Goal: Task Accomplishment & Management: Manage account settings

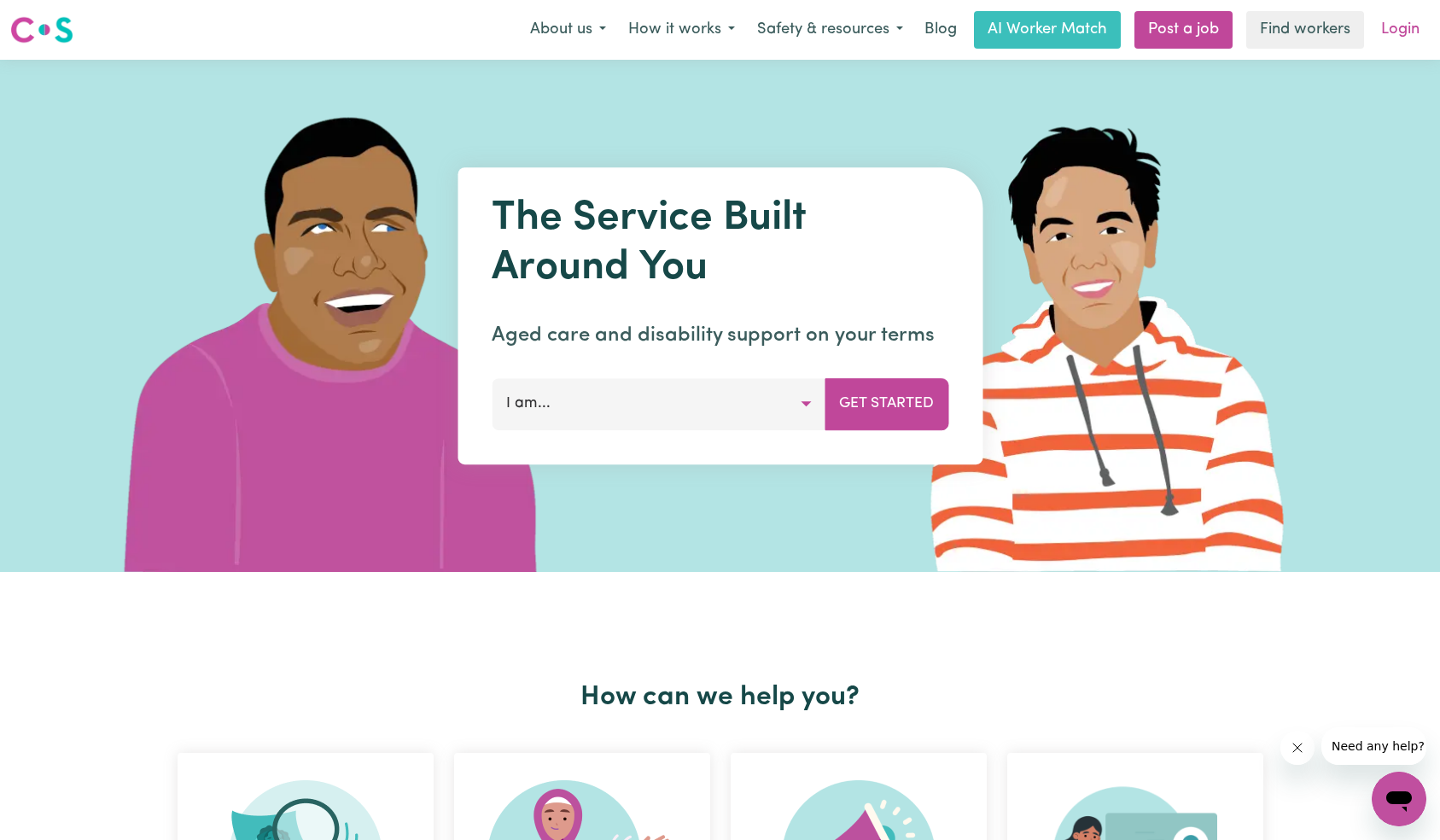
click at [1419, 34] on link "Login" at bounding box center [1400, 30] width 59 height 37
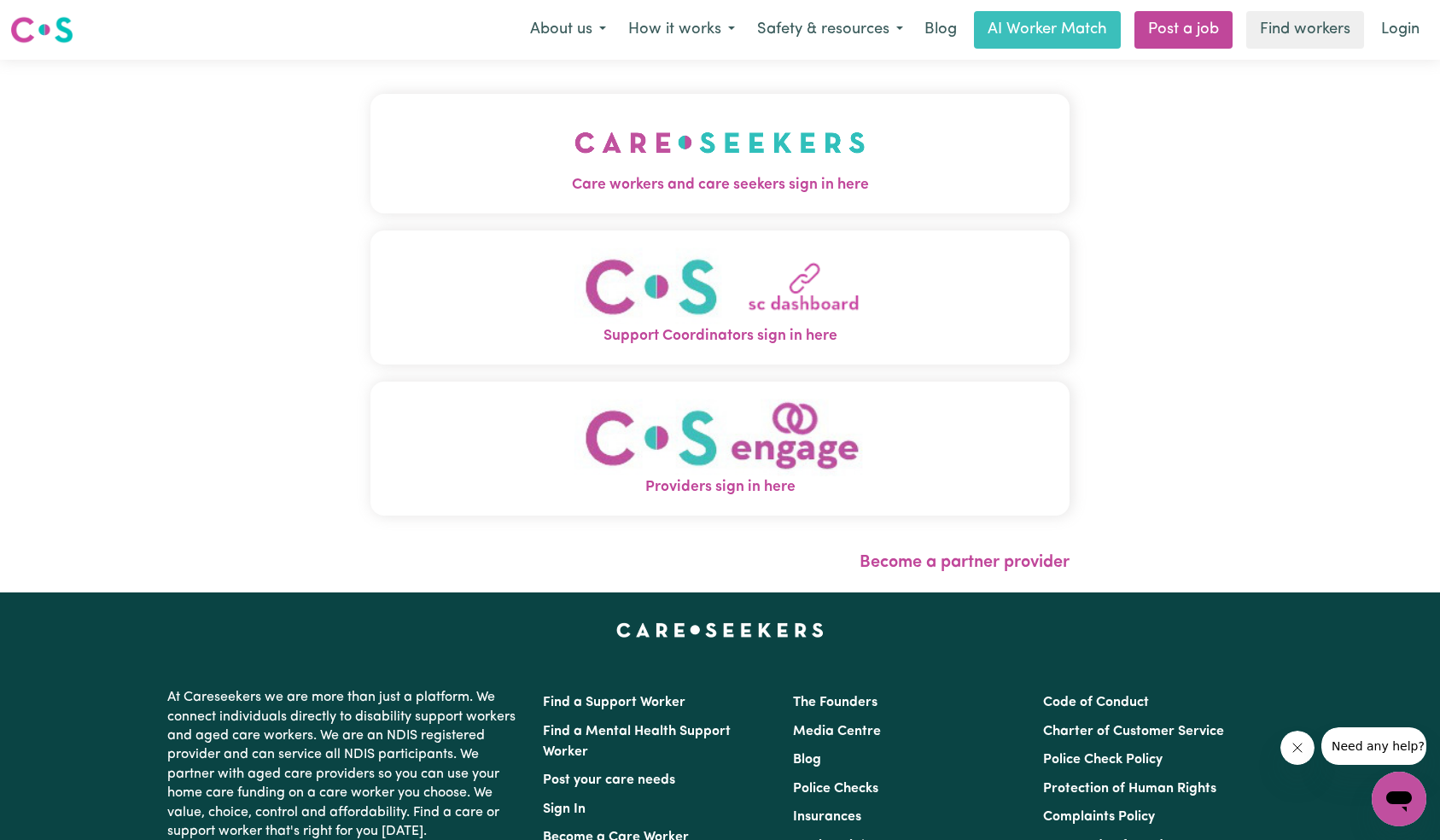
click at [463, 117] on div "Care workers and care seekers sign in here Support Coordinators sign in here Pr…" at bounding box center [721, 326] width 721 height 533
click at [684, 208] on button "Care workers and care seekers sign in here" at bounding box center [721, 154] width 700 height 119
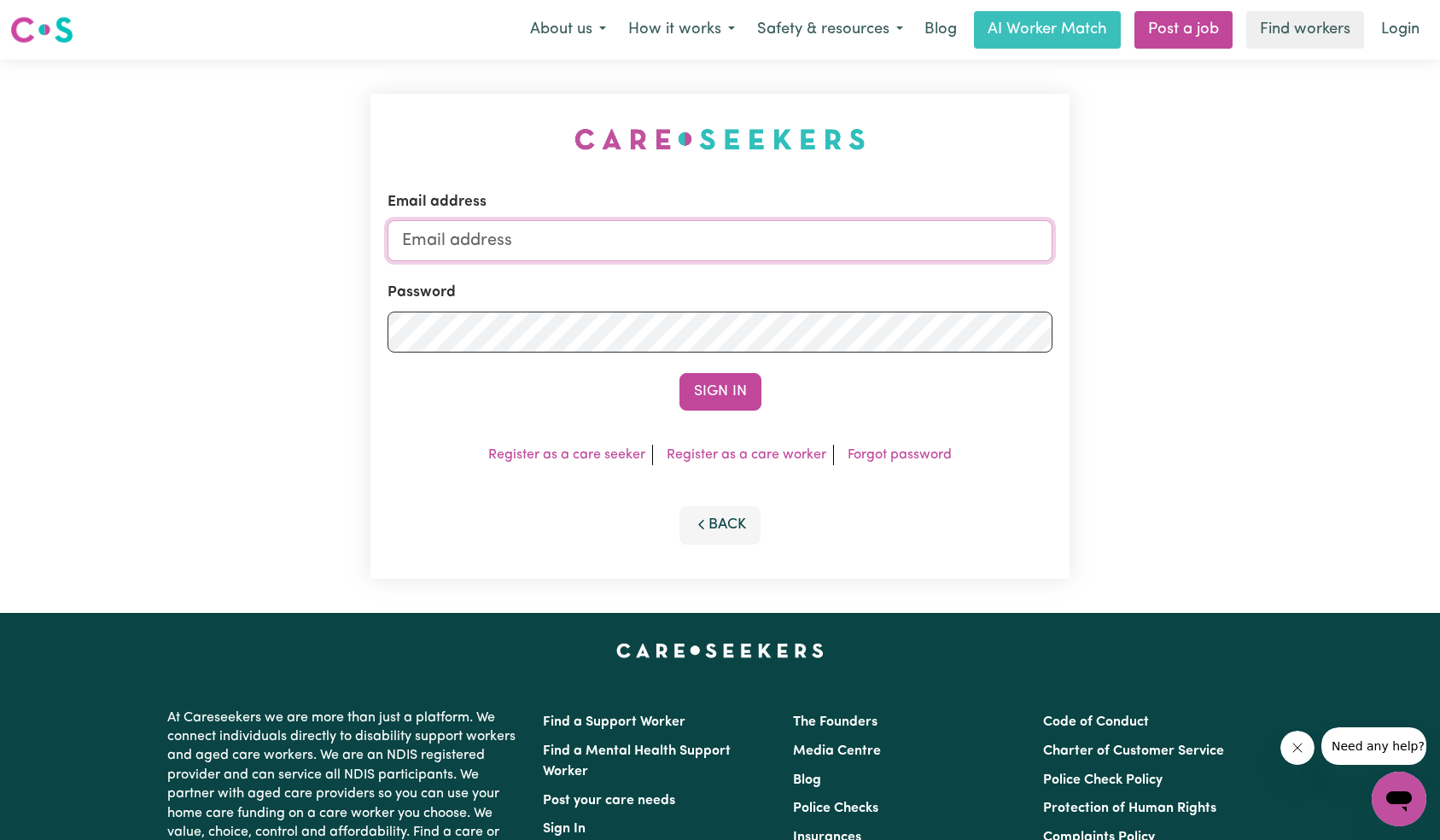
click at [787, 248] on input "Email address" at bounding box center [720, 240] width 666 height 41
type input "superuser~[EMAIL_ADDRESS][DOMAIN_NAME]"
click at [737, 388] on button "Sign In" at bounding box center [721, 392] width 82 height 37
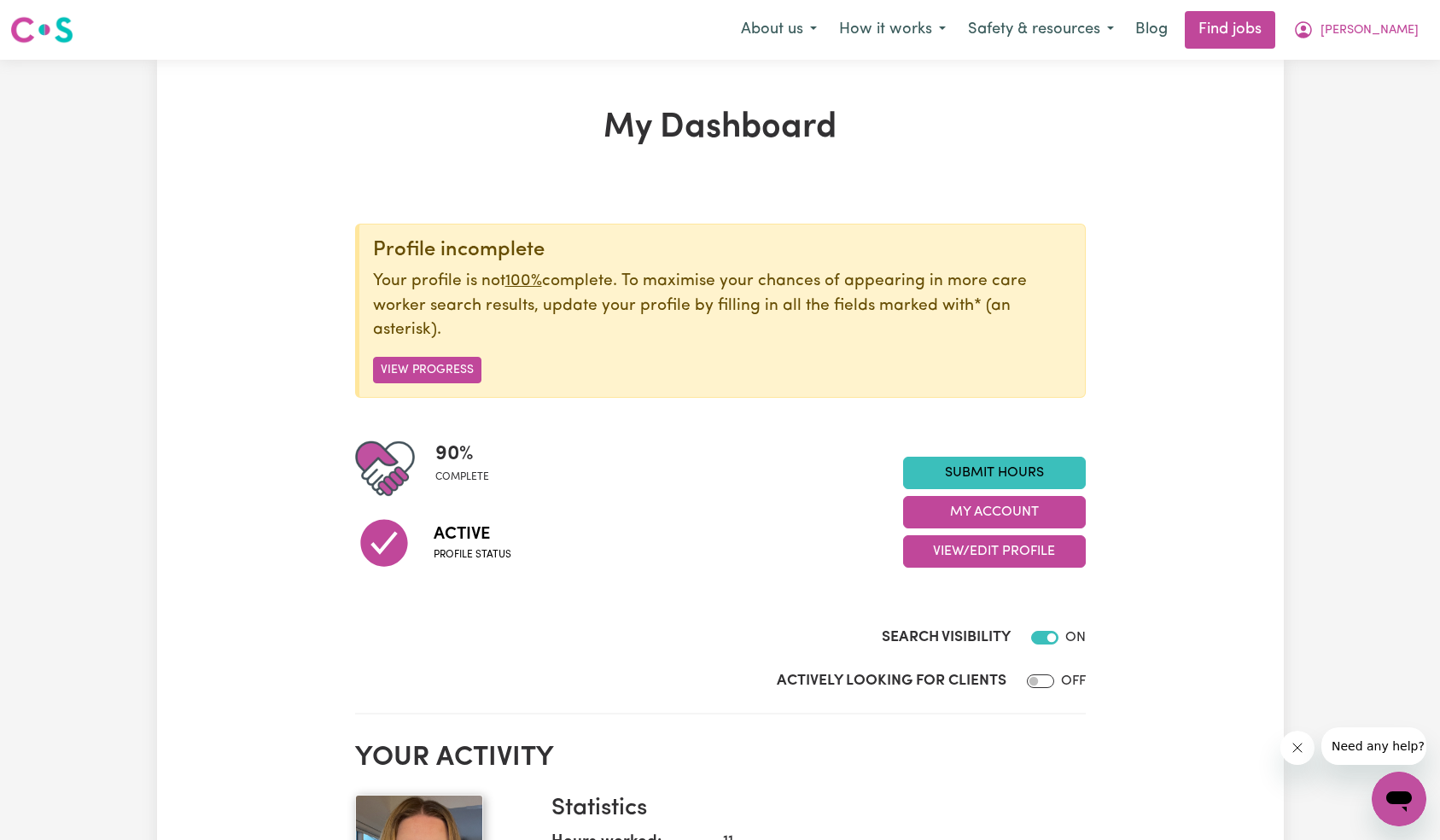
click at [1296, 745] on icon "Close message from company" at bounding box center [1297, 748] width 14 height 14
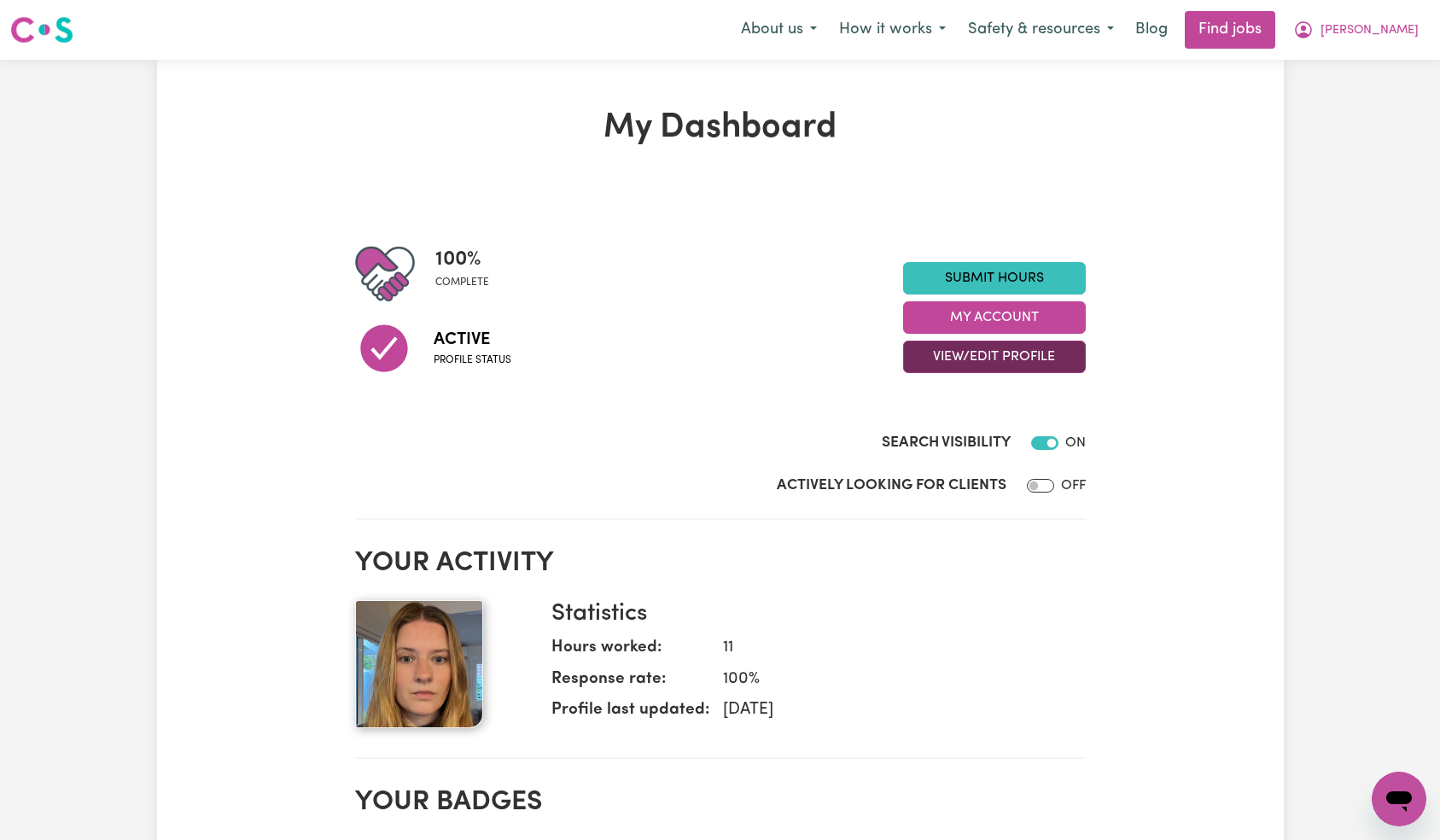
click at [984, 354] on button "View/Edit Profile" at bounding box center [995, 357] width 183 height 33
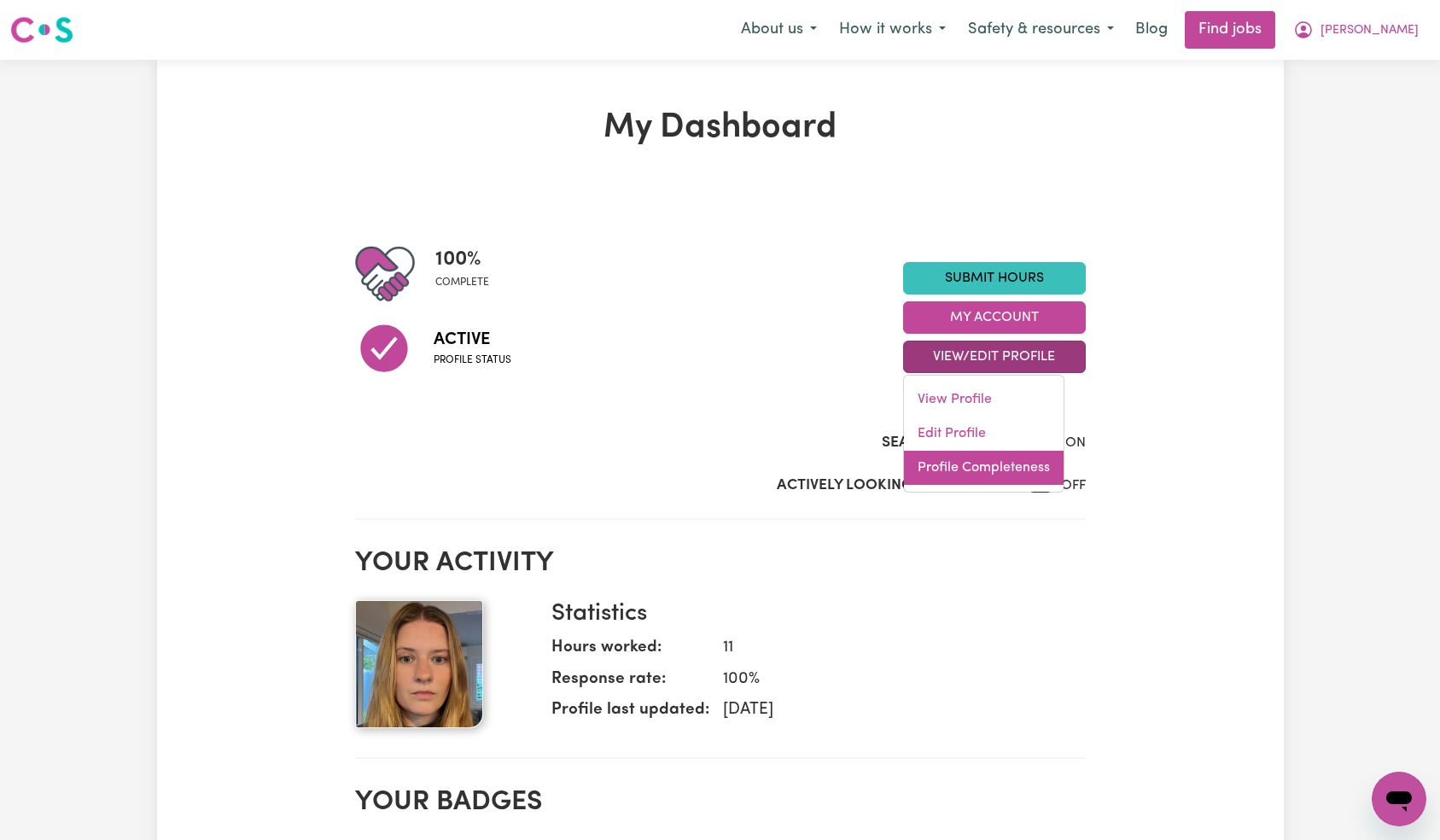
click at [984, 451] on link "Profile Completeness" at bounding box center [984, 467] width 159 height 34
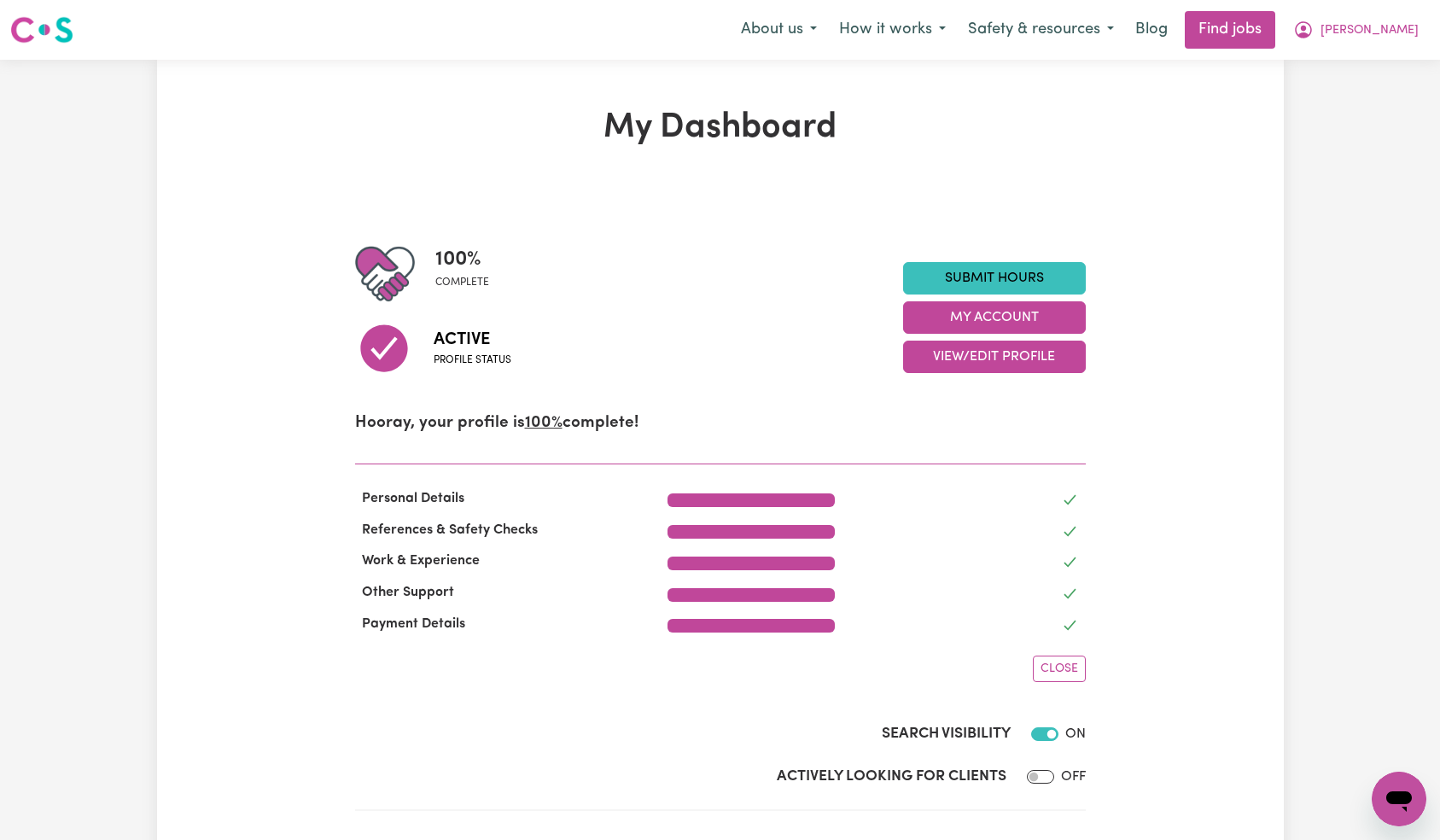
click at [1001, 359] on button "View/Edit Profile" at bounding box center [995, 357] width 183 height 33
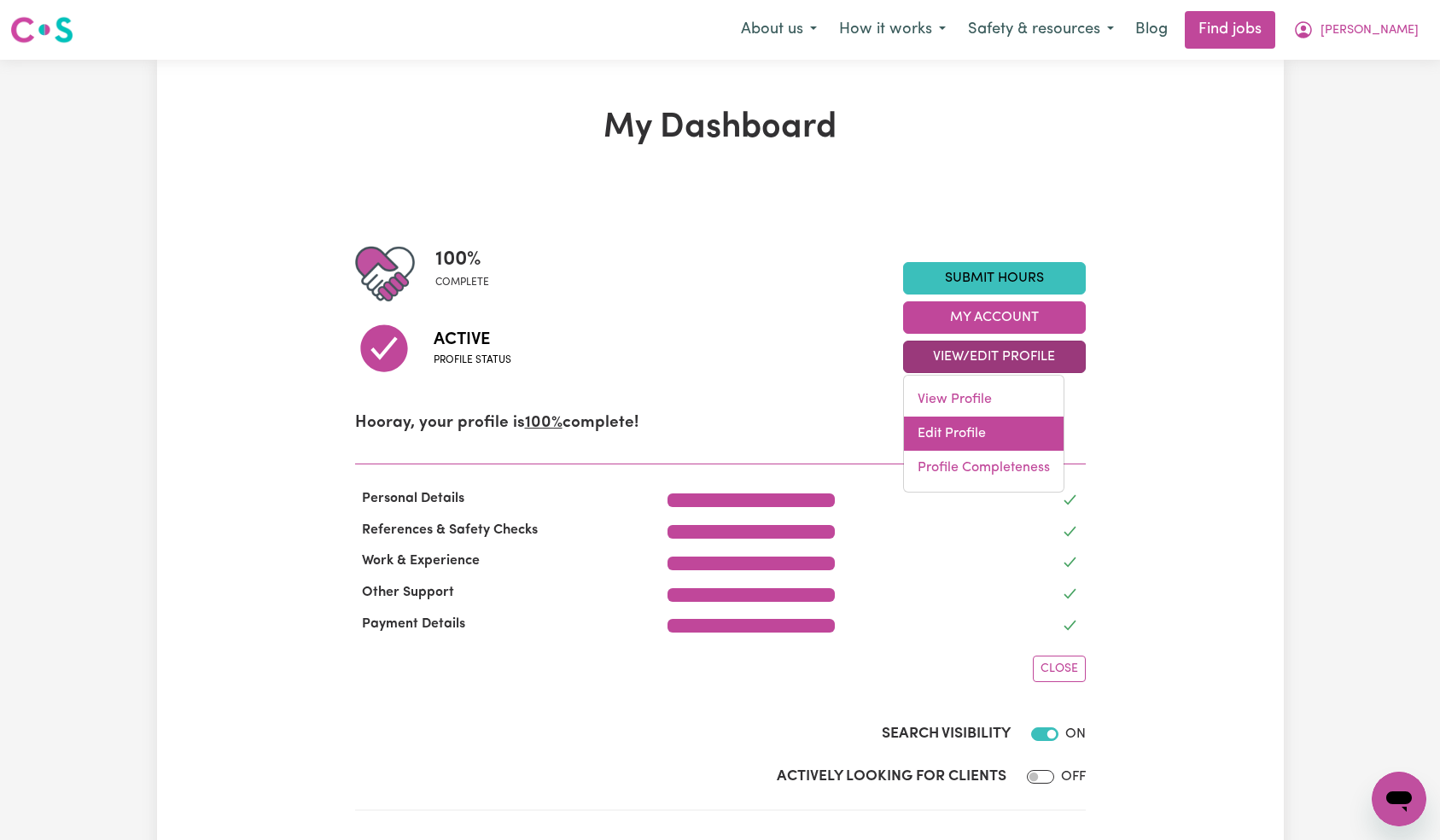
click at [960, 431] on link "Edit Profile" at bounding box center [984, 433] width 159 height 34
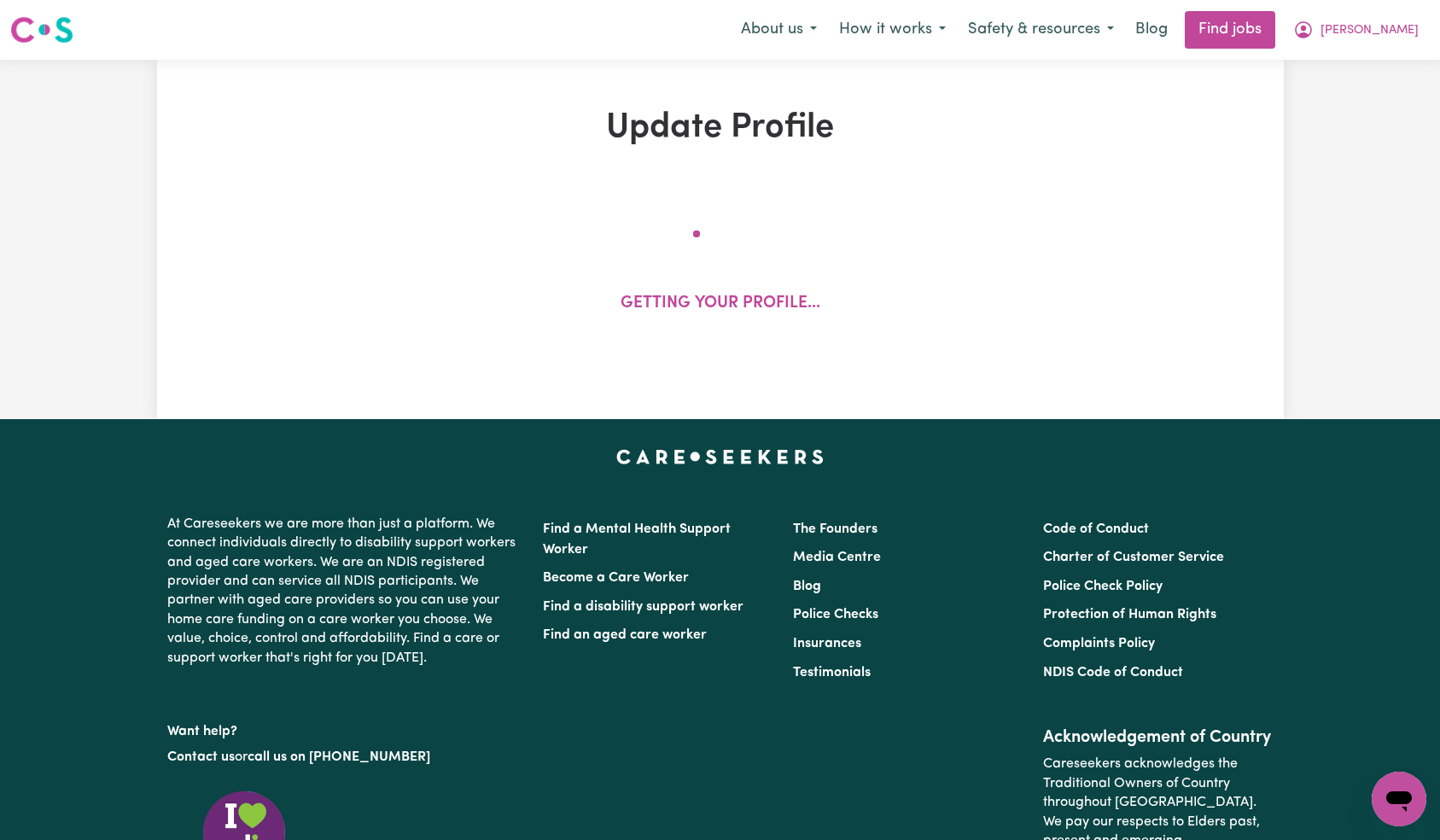
select select "[DEMOGRAPHIC_DATA] Citizen"
select select "Studying a healthcare related degree or qualification"
select select "54"
select select "85"
select select "115"
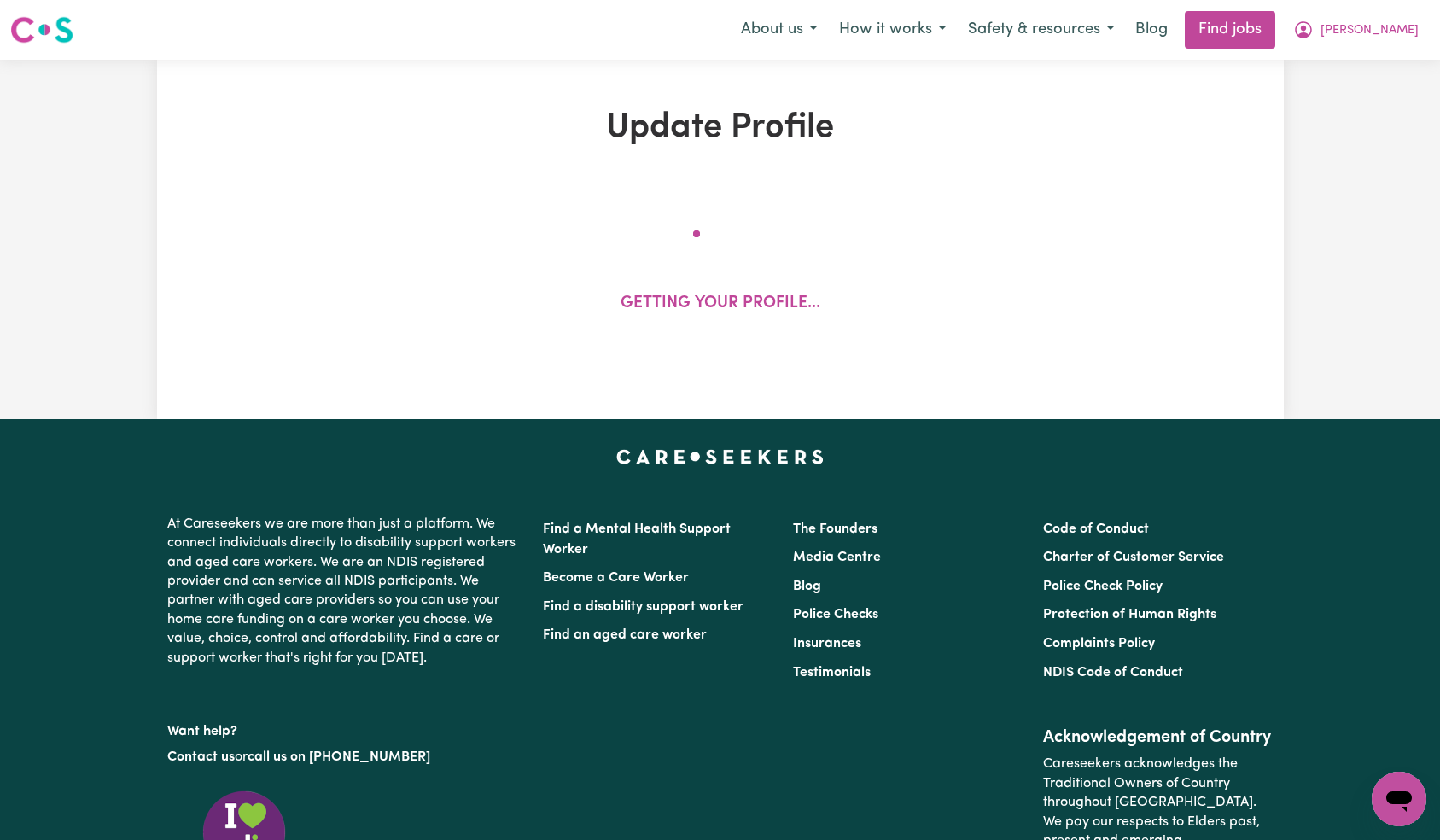
select select "135"
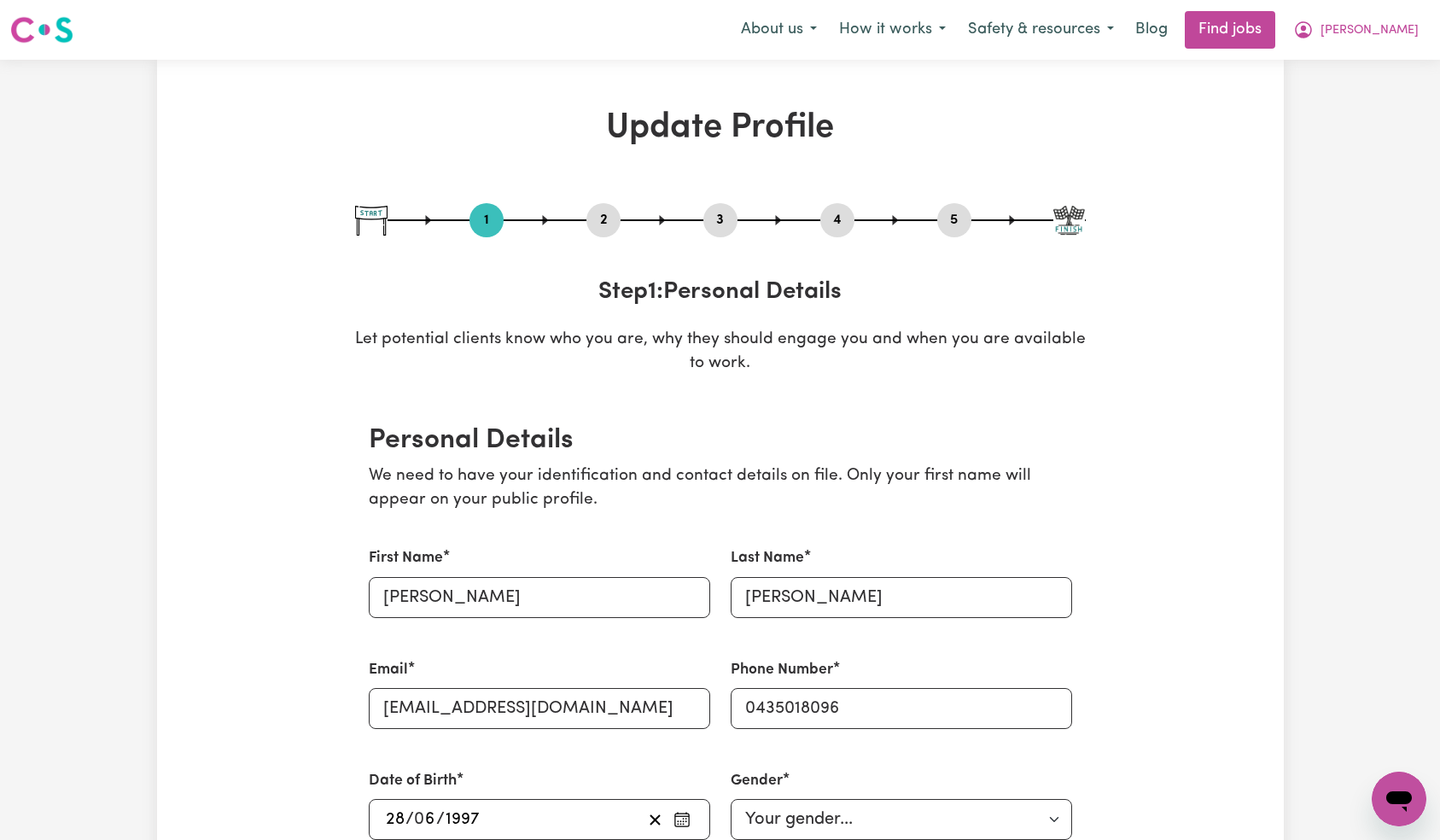
click at [958, 223] on button "5" at bounding box center [954, 221] width 34 height 22
select select "I am providing services privately on my own"
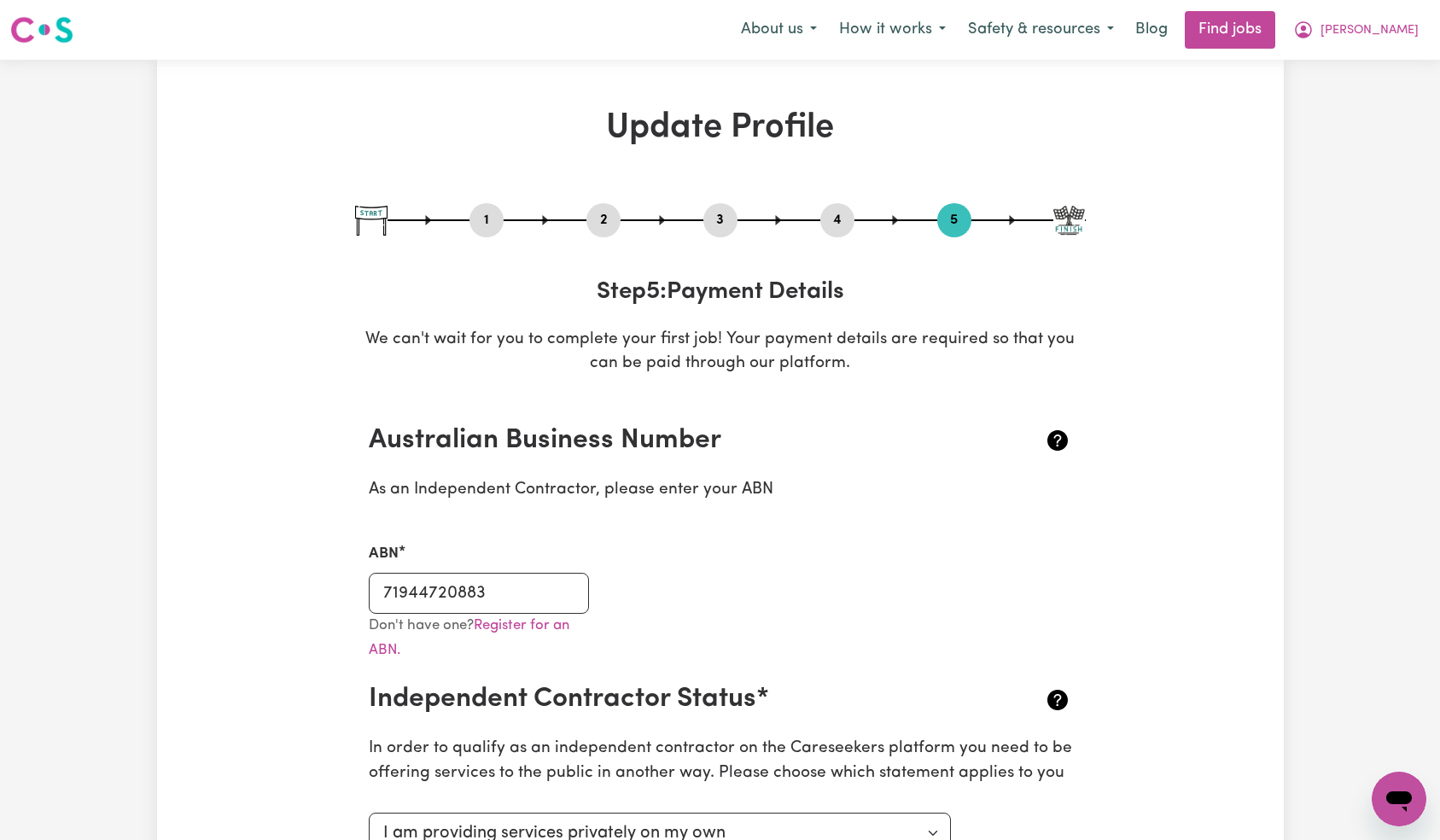
type input "[PERSON_NAME]"
type input "****3738"
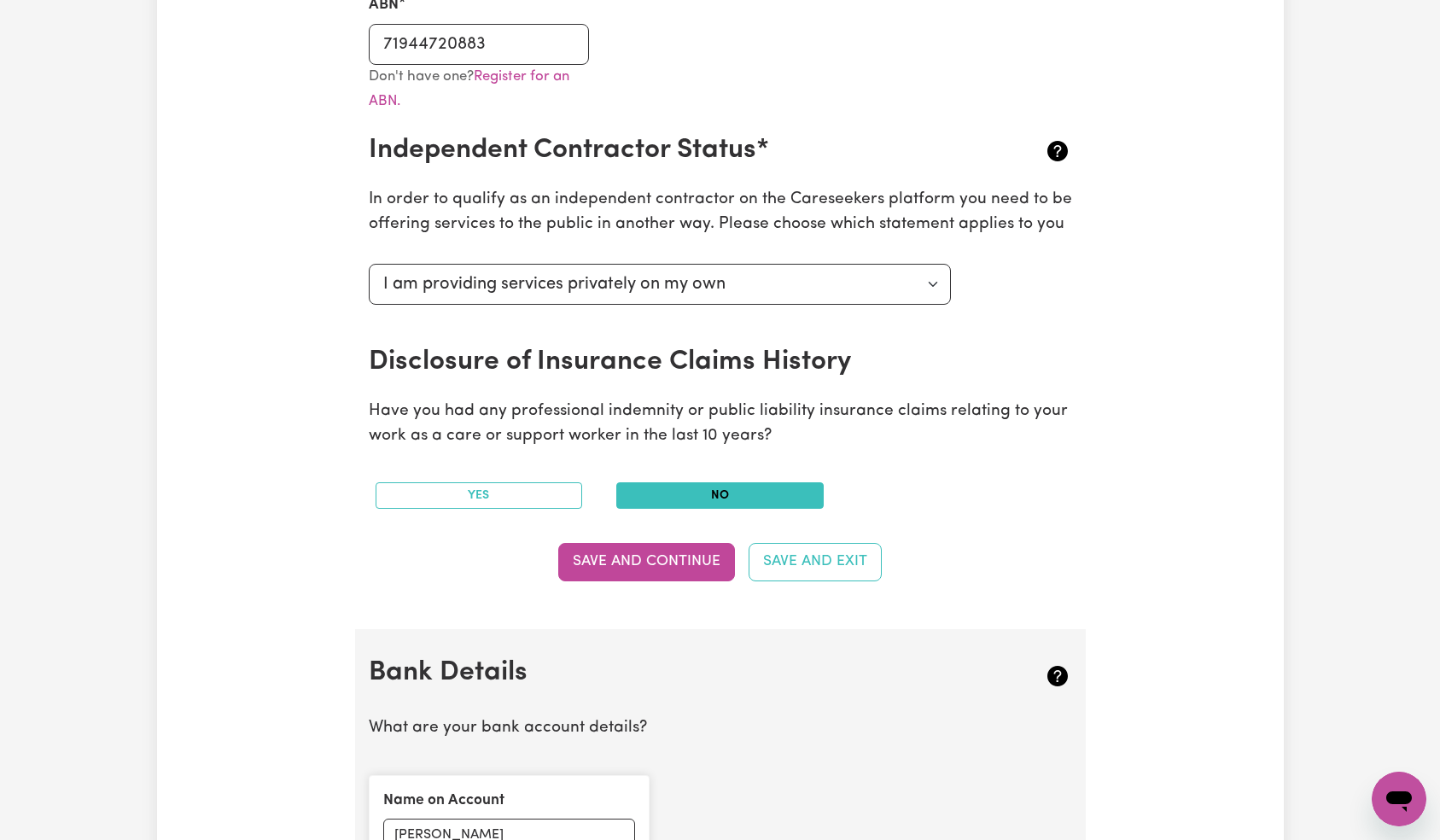
scroll to position [812, 0]
